Goal: Information Seeking & Learning: Find specific page/section

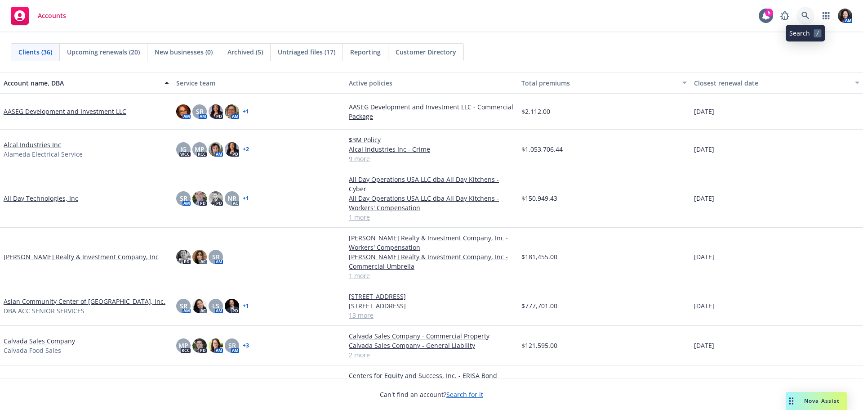
click at [810, 16] on link at bounding box center [806, 16] width 18 height 18
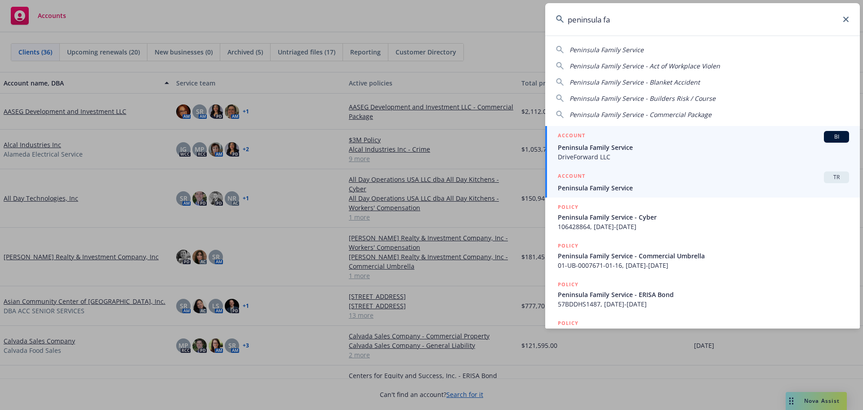
type input "peninsula fa"
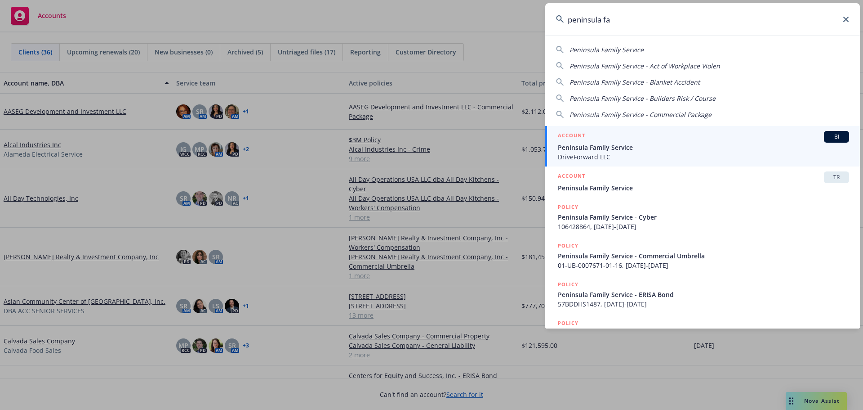
click at [644, 153] on span "DriveForward LLC" at bounding box center [703, 156] width 291 height 9
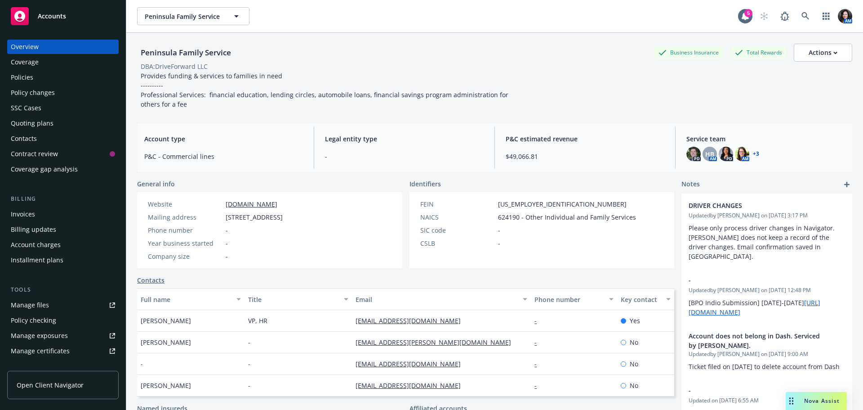
click at [805, 401] on span "Nova Assist" at bounding box center [823, 401] width 36 height 8
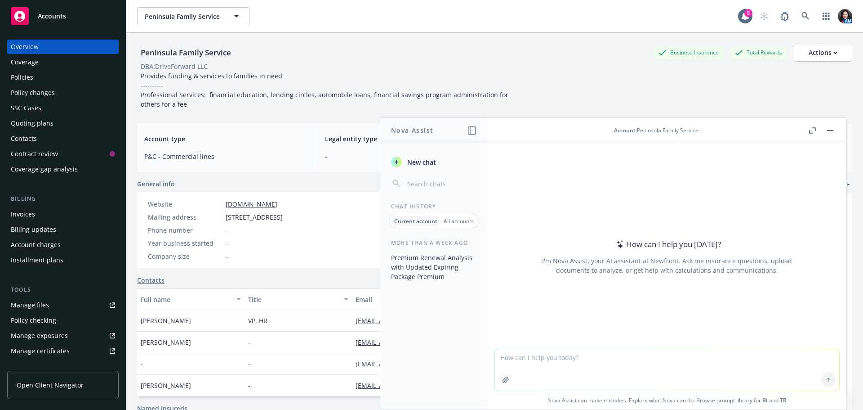
click at [584, 350] on textarea at bounding box center [667, 369] width 344 height 41
paste textarea "Loremip dolors ame Consect Adipi'e Seddoeiu Tempori Utla etd magna! Aliquae adm…"
type textarea "lore ips dol sitame conse adi Elits do eius tempor: Incidid utlabo etd Magnaal …"
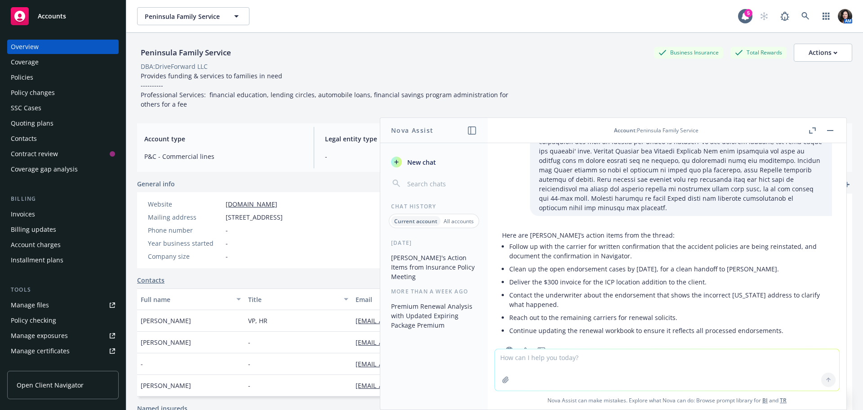
scroll to position [443, 0]
click at [68, 91] on div "Policy changes" at bounding box center [63, 92] width 104 height 14
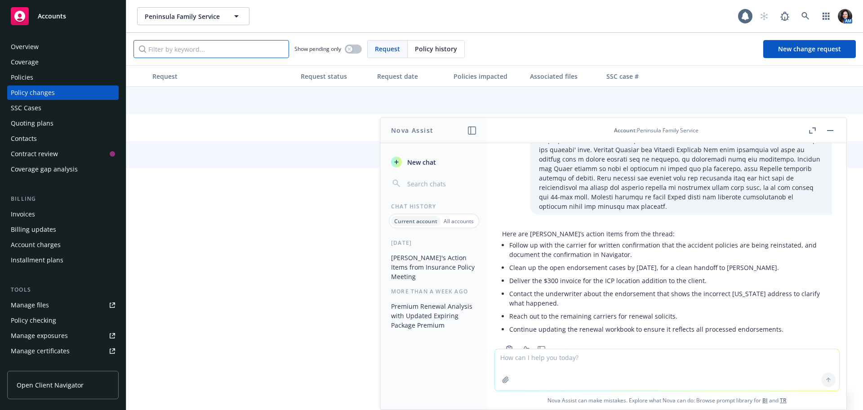
click at [197, 52] on input "Filter by keyword..." at bounding box center [212, 49] width 156 height 18
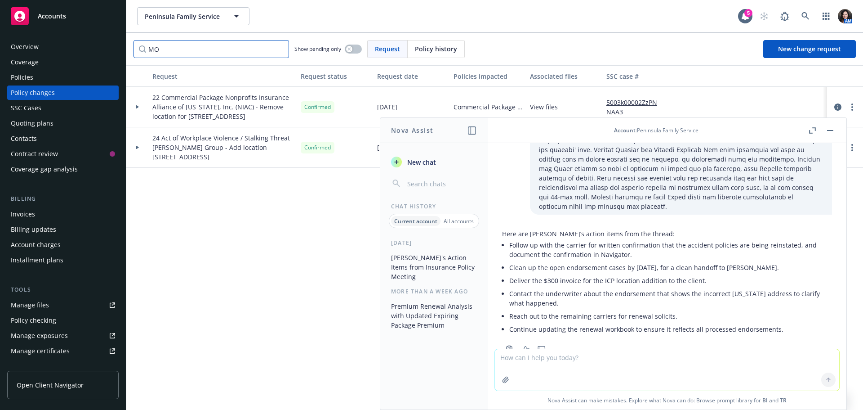
type input "MO"
click at [281, 282] on div "Request Request status Request date Policies impacted Associated files SSC case…" at bounding box center [494, 237] width 737 height 344
click at [831, 130] on rect "button" at bounding box center [831, 130] width 6 height 1
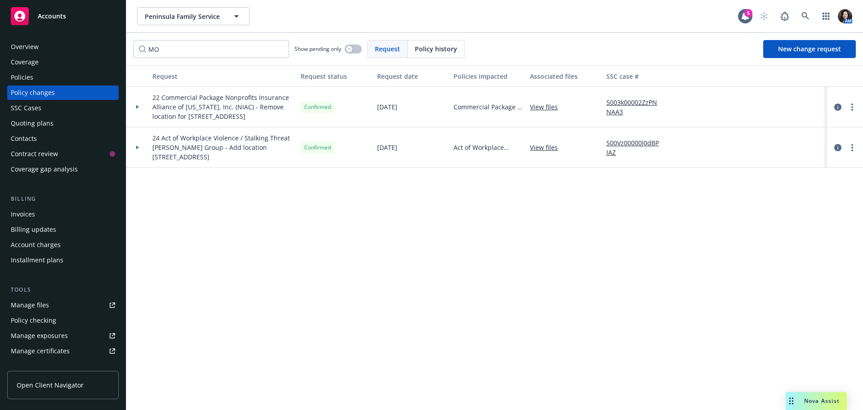
click at [810, 401] on span "Nova Assist" at bounding box center [823, 401] width 36 height 8
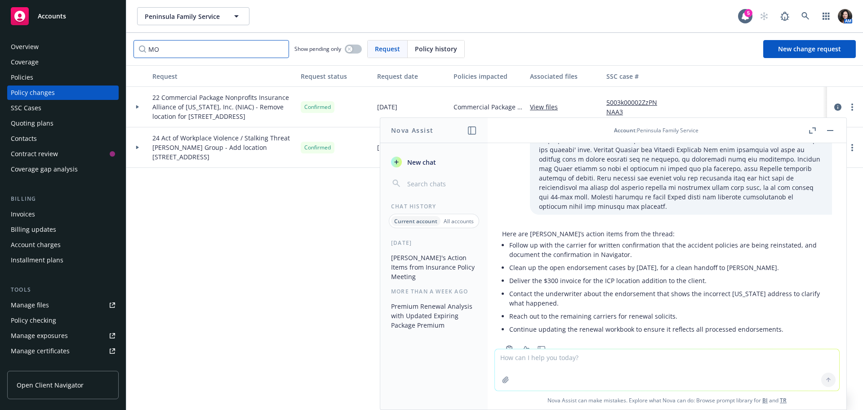
click at [281, 48] on input "MO" at bounding box center [212, 49] width 156 height 18
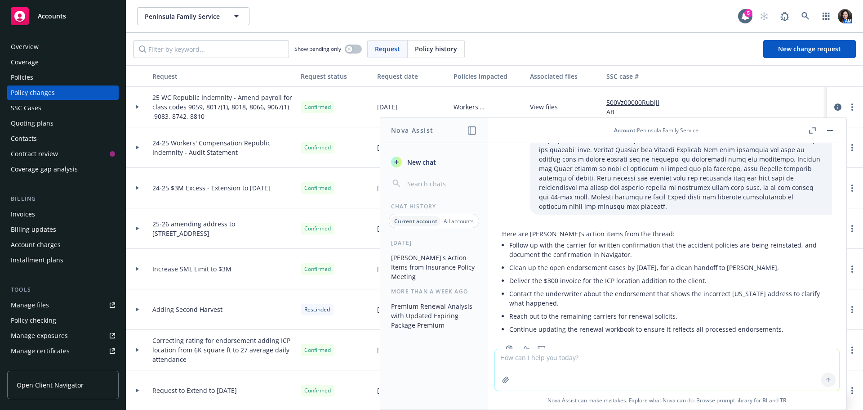
click at [835, 130] on button "button" at bounding box center [830, 130] width 11 height 11
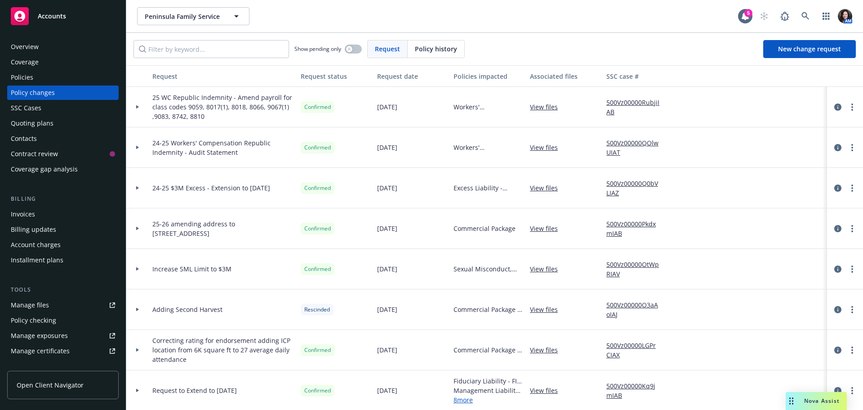
click at [550, 108] on link "View files" at bounding box center [547, 106] width 35 height 9
click at [542, 189] on link "View files" at bounding box center [547, 187] width 35 height 9
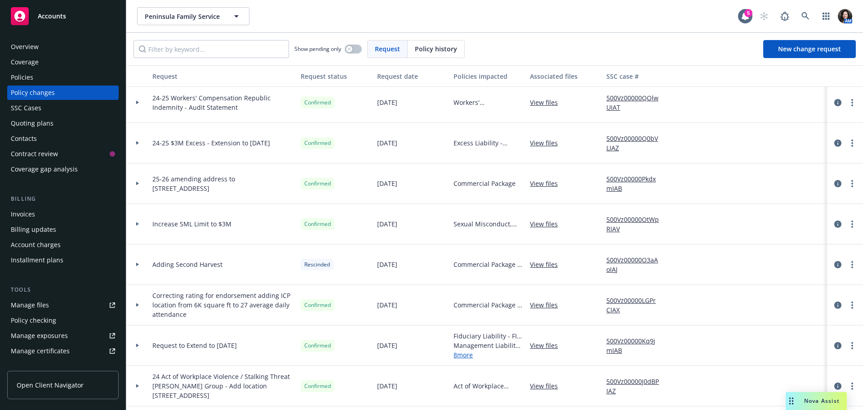
drag, startPoint x: 35, startPoint y: 212, endPoint x: 60, endPoint y: 210, distance: 24.8
click at [35, 212] on div "Invoices" at bounding box center [63, 214] width 104 height 14
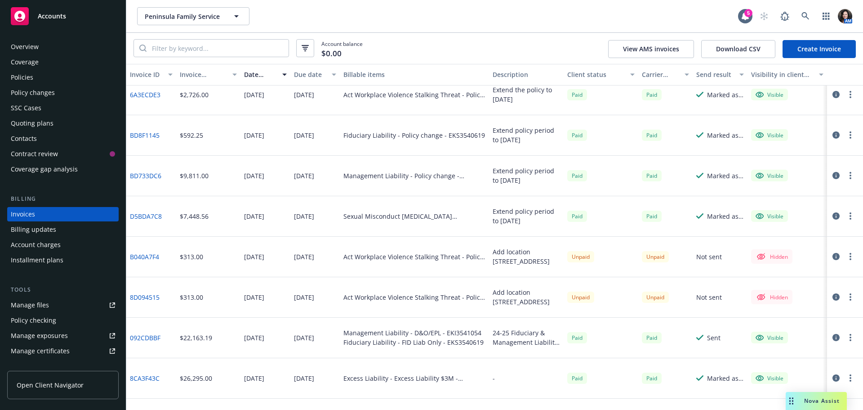
scroll to position [180, 0]
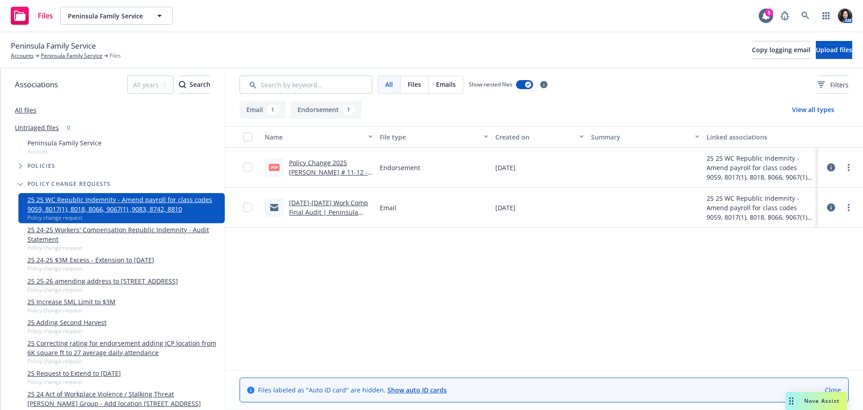
click at [324, 158] on link "Policy Change 2025 WC ENDT # 11-12 - Amend payroll for class codes 9059,8017(1)…" at bounding box center [330, 186] width 83 height 56
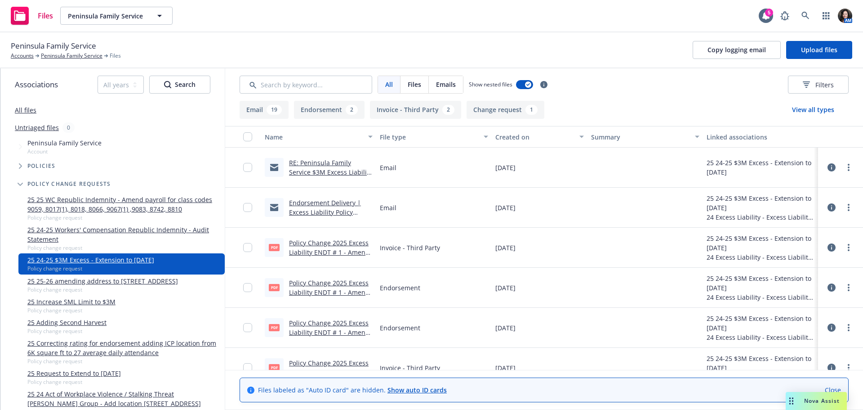
click at [349, 245] on link "Policy Change 2025 Excess Liability ENDT # 1 - Amend policy expiration date to …" at bounding box center [329, 266] width 81 height 56
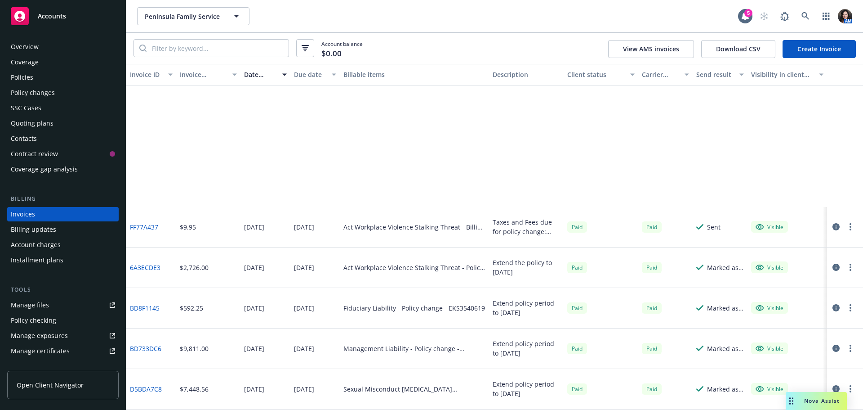
click at [178, 16] on span "Peninsula Family Service" at bounding box center [184, 16] width 78 height 9
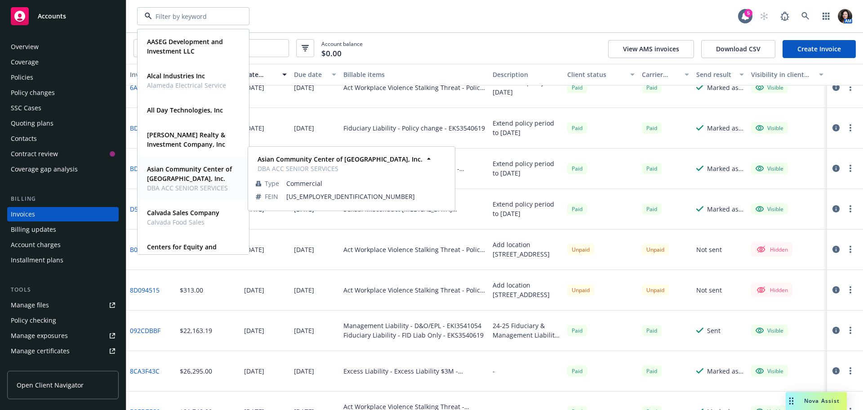
click at [190, 168] on strong "Asian Community Center of [GEOGRAPHIC_DATA], Inc." at bounding box center [189, 174] width 85 height 18
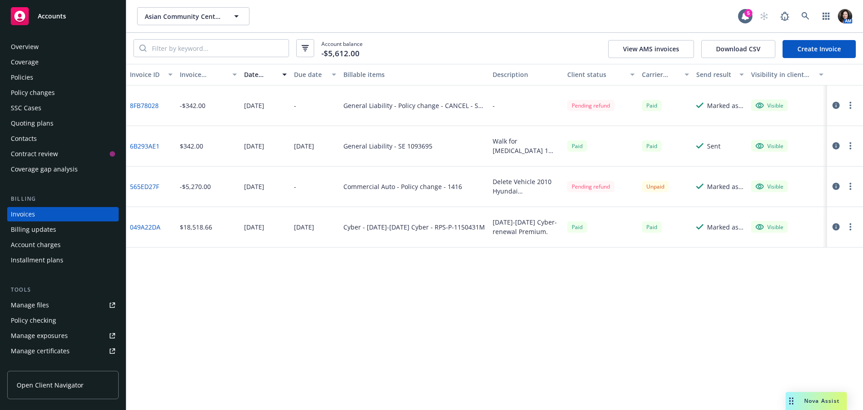
click at [23, 49] on div "Overview" at bounding box center [25, 47] width 28 height 14
